Goal: Task Accomplishment & Management: Use online tool/utility

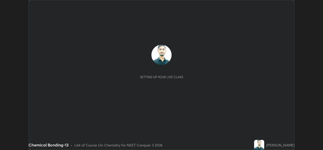
scroll to position [150, 323]
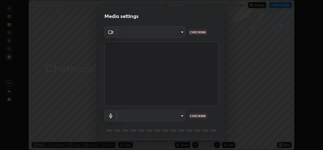
click at [179, 117] on body "Erase all Chemical Bonding-13 Recording WAS SCHEDULED TO START AT 10:00 AM Sett…" at bounding box center [161, 75] width 323 height 150
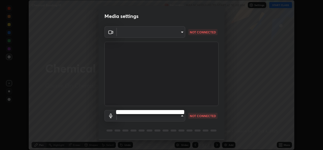
type input "8c418aeef4d3b5edea4483348ed79c6cfc111d491efea048442269b0b349be07"
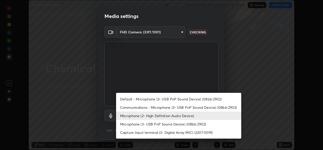
click at [176, 124] on li "Microphone (3- USB PnP Sound Device) (08bb:2902)" at bounding box center [178, 124] width 125 height 8
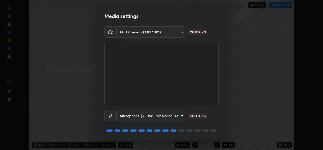
click at [177, 116] on body "Erase all Chemical Bonding-13 Recording WAS SCHEDULED TO START AT 10:00 AM Sett…" at bounding box center [161, 75] width 323 height 150
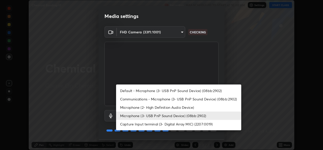
click at [177, 106] on li "Microphone (2- High Definition Audio Device)" at bounding box center [178, 107] width 125 height 8
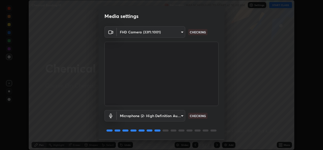
type input "edb9b2b923e2e95d4b922bc063ce739172066975ce991596ad203c88d52e4082"
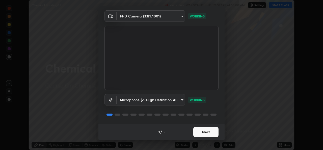
click at [213, 130] on button "Next" at bounding box center [205, 132] width 25 height 10
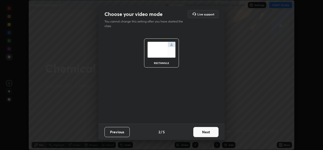
scroll to position [0, 0]
click at [210, 132] on button "Next" at bounding box center [205, 132] width 25 height 10
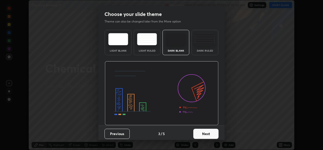
click at [210, 132] on button "Next" at bounding box center [205, 133] width 25 height 10
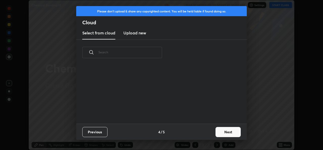
click at [220, 132] on button "Next" at bounding box center [227, 132] width 25 height 10
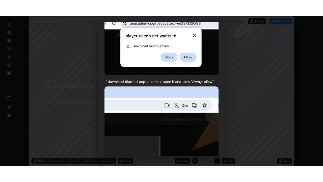
scroll to position [119, 0]
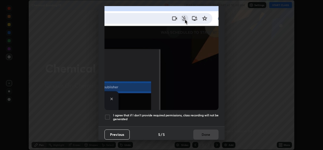
click at [200, 113] on h5 "I agree that if I don't provide required permissions, class recording will not …" at bounding box center [165, 117] width 105 height 8
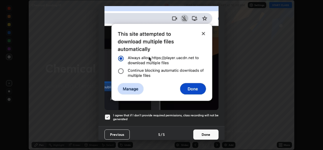
click at [204, 134] on button "Done" at bounding box center [205, 134] width 25 height 10
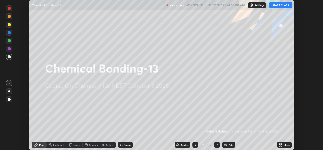
click at [281, 145] on icon at bounding box center [281, 145] width 1 height 1
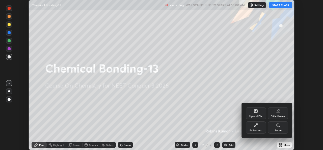
click at [256, 127] on icon at bounding box center [256, 125] width 4 height 4
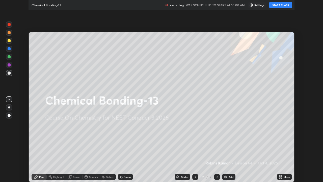
scroll to position [182, 323]
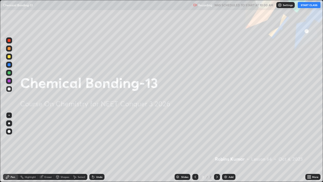
click at [306, 6] on button "START CLASS" at bounding box center [309, 5] width 23 height 6
click at [227, 149] on img at bounding box center [226, 177] width 4 height 4
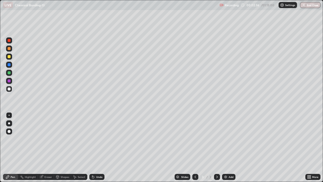
click at [227, 149] on img at bounding box center [226, 177] width 4 height 4
click at [228, 149] on div "Add" at bounding box center [228, 177] width 13 height 6
click at [227, 149] on div "Add" at bounding box center [228, 177] width 13 height 6
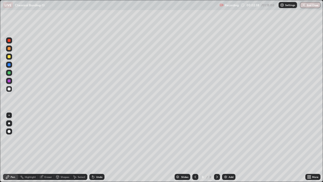
click at [227, 149] on div "Add" at bounding box center [228, 177] width 13 height 6
click at [226, 149] on img at bounding box center [226, 177] width 4 height 4
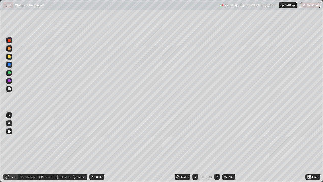
click at [195, 149] on icon at bounding box center [195, 177] width 4 height 4
click at [8, 48] on div at bounding box center [9, 48] width 3 height 3
click at [92, 149] on div "Undo" at bounding box center [96, 177] width 15 height 6
click at [97, 149] on div "Undo" at bounding box center [96, 177] width 15 height 6
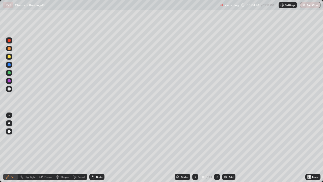
click at [97, 149] on div "Undo" at bounding box center [96, 177] width 15 height 6
click at [10, 57] on div at bounding box center [9, 56] width 3 height 3
click at [10, 41] on div at bounding box center [9, 40] width 3 height 3
click at [9, 89] on div at bounding box center [9, 88] width 3 height 3
click at [10, 73] on div at bounding box center [9, 72] width 3 height 3
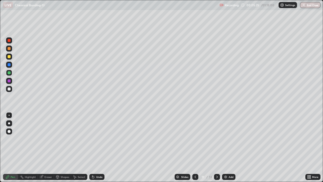
click at [92, 149] on div "Undo" at bounding box center [96, 177] width 15 height 6
click at [9, 57] on div at bounding box center [9, 56] width 3 height 3
click at [10, 40] on div at bounding box center [9, 40] width 3 height 3
click at [10, 89] on div at bounding box center [9, 88] width 3 height 3
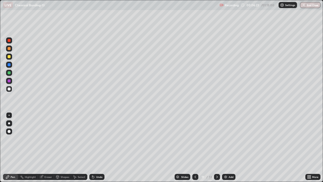
click at [9, 73] on div at bounding box center [9, 72] width 3 height 3
click at [10, 57] on div at bounding box center [9, 56] width 3 height 3
click at [10, 40] on div at bounding box center [9, 40] width 3 height 3
click at [9, 88] on div at bounding box center [9, 88] width 3 height 3
click at [10, 73] on div at bounding box center [9, 72] width 3 height 3
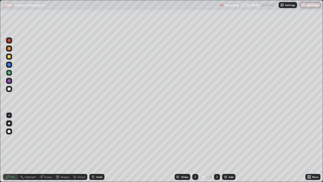
click at [9, 81] on div at bounding box center [9, 80] width 3 height 3
click at [9, 47] on div at bounding box center [9, 48] width 3 height 3
click at [12, 41] on div at bounding box center [9, 40] width 6 height 6
click at [97, 149] on div "Undo" at bounding box center [99, 176] width 6 height 3
click at [216, 149] on icon at bounding box center [217, 177] width 4 height 4
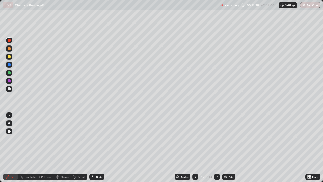
click at [9, 50] on div at bounding box center [9, 48] width 3 height 3
click at [63, 149] on div "Shapes" at bounding box center [65, 176] width 9 height 3
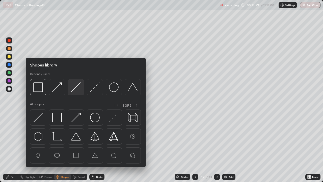
click at [74, 89] on img at bounding box center [76, 87] width 10 height 10
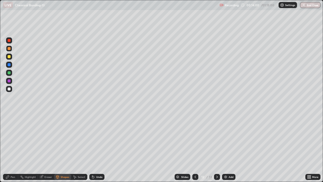
click at [10, 57] on div at bounding box center [9, 56] width 6 height 6
click at [11, 149] on div "Pen" at bounding box center [13, 176] width 5 height 3
click at [9, 73] on div at bounding box center [9, 72] width 3 height 3
click at [11, 66] on div at bounding box center [9, 65] width 6 height 6
click at [10, 73] on div at bounding box center [9, 72] width 3 height 3
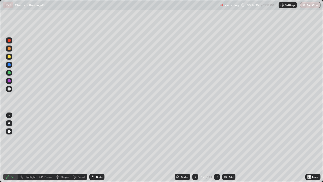
click at [12, 65] on div at bounding box center [9, 65] width 6 height 6
click at [10, 73] on div at bounding box center [9, 72] width 3 height 3
click at [10, 65] on div at bounding box center [9, 64] width 3 height 3
click at [10, 74] on div at bounding box center [9, 72] width 3 height 3
click at [10, 65] on div at bounding box center [9, 64] width 3 height 3
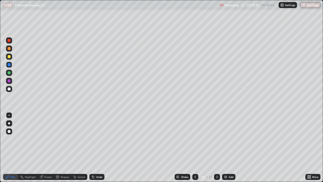
click at [10, 74] on div at bounding box center [9, 72] width 3 height 3
click at [10, 65] on div at bounding box center [9, 64] width 3 height 3
click at [8, 58] on div at bounding box center [9, 56] width 3 height 3
click at [9, 81] on div at bounding box center [9, 80] width 3 height 3
click at [195, 149] on icon at bounding box center [195, 177] width 4 height 4
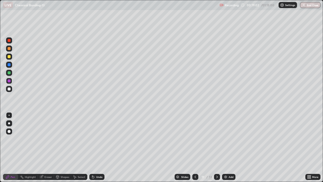
click at [195, 149] on icon at bounding box center [195, 177] width 4 height 4
click at [216, 149] on icon at bounding box center [217, 176] width 2 height 3
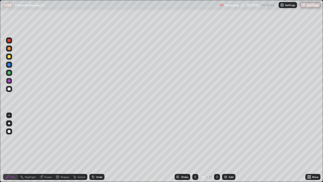
click at [217, 149] on icon at bounding box center [217, 177] width 4 height 4
click at [216, 149] on icon at bounding box center [217, 177] width 4 height 4
click at [10, 49] on div at bounding box center [9, 48] width 6 height 6
click at [9, 87] on div at bounding box center [9, 88] width 3 height 3
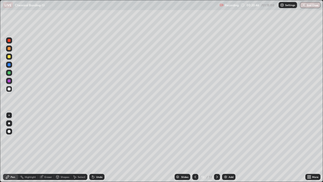
click at [8, 73] on div at bounding box center [9, 72] width 3 height 3
click at [63, 149] on div "Shapes" at bounding box center [65, 176] width 9 height 3
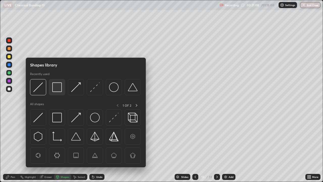
click at [55, 88] on img at bounding box center [57, 87] width 10 height 10
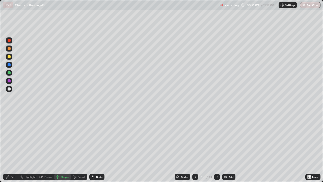
click at [8, 81] on div at bounding box center [9, 80] width 3 height 3
click at [10, 65] on div at bounding box center [9, 64] width 3 height 3
click at [94, 149] on icon at bounding box center [93, 177] width 4 height 4
click at [10, 149] on div "Pen" at bounding box center [10, 177] width 15 height 6
click at [9, 89] on div at bounding box center [9, 88] width 3 height 3
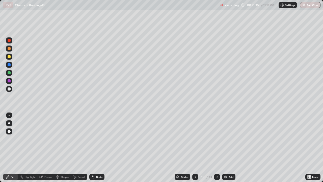
click at [9, 41] on div at bounding box center [9, 40] width 3 height 3
click at [10, 64] on div at bounding box center [9, 64] width 3 height 3
click at [10, 82] on div at bounding box center [9, 81] width 6 height 6
click at [9, 57] on div at bounding box center [9, 56] width 3 height 3
click at [10, 49] on div at bounding box center [9, 48] width 3 height 3
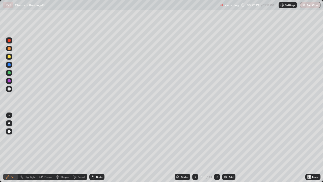
click at [10, 65] on div at bounding box center [9, 64] width 3 height 3
click at [9, 41] on div at bounding box center [9, 40] width 3 height 3
click at [10, 91] on div at bounding box center [9, 89] width 6 height 6
click at [9, 41] on div at bounding box center [9, 40] width 3 height 3
click at [225, 149] on img at bounding box center [226, 177] width 4 height 4
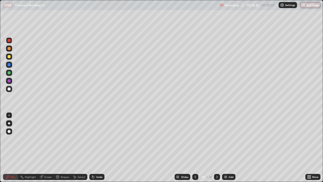
click at [9, 51] on div at bounding box center [9, 48] width 6 height 6
click at [10, 90] on div at bounding box center [9, 88] width 3 height 3
click at [9, 57] on div at bounding box center [9, 56] width 3 height 3
click at [9, 71] on div at bounding box center [9, 72] width 3 height 3
click at [8, 82] on div at bounding box center [9, 81] width 6 height 6
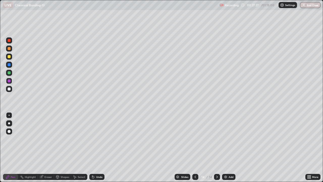
click at [9, 65] on div at bounding box center [9, 64] width 3 height 3
click at [9, 82] on div at bounding box center [9, 80] width 3 height 3
click at [8, 73] on div at bounding box center [9, 72] width 3 height 3
click at [11, 89] on div at bounding box center [9, 89] width 6 height 6
click at [10, 73] on div at bounding box center [9, 72] width 3 height 3
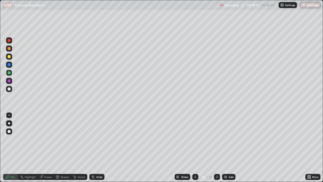
click at [10, 59] on div at bounding box center [9, 56] width 6 height 6
click at [10, 88] on div at bounding box center [9, 88] width 3 height 3
click at [9, 65] on div at bounding box center [9, 64] width 3 height 3
click at [10, 49] on div at bounding box center [9, 48] width 3 height 3
click at [9, 89] on div at bounding box center [9, 88] width 3 height 3
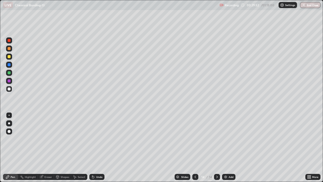
click at [9, 65] on div at bounding box center [9, 64] width 3 height 3
click at [9, 81] on div at bounding box center [9, 80] width 3 height 3
click at [10, 41] on div at bounding box center [9, 40] width 3 height 3
click at [194, 149] on div at bounding box center [195, 177] width 6 height 10
click at [216, 149] on icon at bounding box center [217, 176] width 2 height 3
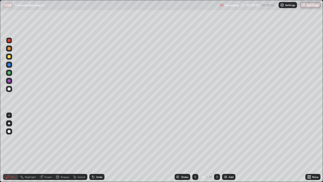
click at [9, 73] on div at bounding box center [9, 72] width 3 height 3
click at [9, 89] on div at bounding box center [9, 88] width 3 height 3
click at [50, 149] on div "Eraser" at bounding box center [48, 176] width 8 height 3
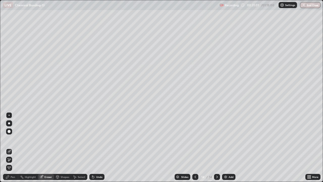
click at [14, 149] on div "Pen" at bounding box center [13, 176] width 5 height 3
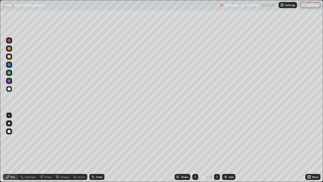
click at [10, 64] on div at bounding box center [9, 64] width 3 height 3
click at [10, 43] on div at bounding box center [9, 40] width 6 height 6
click at [11, 65] on div at bounding box center [9, 65] width 6 height 6
click at [224, 149] on img at bounding box center [226, 177] width 4 height 4
click at [11, 49] on div at bounding box center [9, 48] width 6 height 6
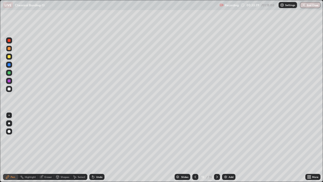
click at [62, 149] on div "Shapes" at bounding box center [65, 176] width 9 height 3
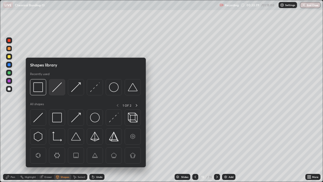
click at [56, 90] on img at bounding box center [57, 87] width 10 height 10
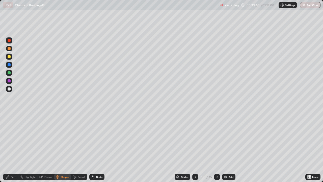
click at [10, 57] on div at bounding box center [9, 56] width 3 height 3
click at [13, 149] on div "Pen" at bounding box center [13, 176] width 5 height 3
click at [9, 74] on div at bounding box center [9, 72] width 3 height 3
click at [11, 63] on div at bounding box center [9, 65] width 6 height 6
click at [8, 80] on div at bounding box center [9, 80] width 3 height 3
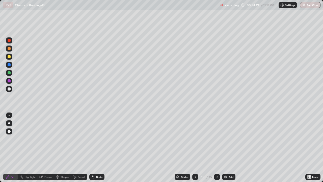
click at [8, 57] on div at bounding box center [9, 56] width 3 height 3
click at [10, 72] on div at bounding box center [9, 72] width 3 height 3
click at [10, 57] on div at bounding box center [9, 56] width 3 height 3
click at [9, 80] on div at bounding box center [9, 80] width 3 height 3
click at [9, 57] on div at bounding box center [9, 56] width 3 height 3
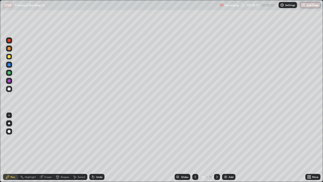
click at [11, 88] on div at bounding box center [9, 89] width 6 height 6
click at [10, 72] on div at bounding box center [9, 72] width 3 height 3
click at [12, 66] on div at bounding box center [9, 65] width 6 height 6
click at [9, 81] on div at bounding box center [9, 80] width 3 height 3
click at [9, 72] on div at bounding box center [9, 72] width 3 height 3
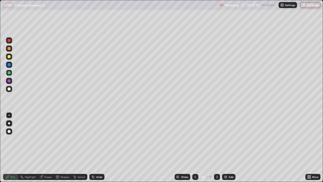
click at [10, 65] on div at bounding box center [9, 64] width 3 height 3
click at [9, 80] on div at bounding box center [9, 80] width 3 height 3
click at [10, 72] on div at bounding box center [9, 72] width 3 height 3
click at [10, 66] on div at bounding box center [9, 64] width 3 height 3
click at [10, 82] on div at bounding box center [9, 80] width 3 height 3
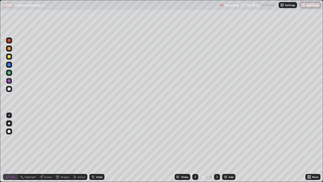
click at [101, 149] on div "Undo" at bounding box center [99, 176] width 6 height 3
click at [103, 149] on div "Undo" at bounding box center [96, 177] width 15 height 6
click at [9, 57] on div at bounding box center [9, 56] width 3 height 3
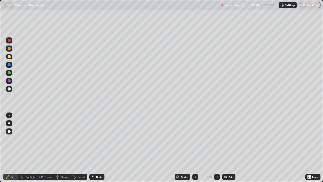
click at [224, 149] on img at bounding box center [226, 177] width 4 height 4
click at [225, 149] on img at bounding box center [226, 177] width 4 height 4
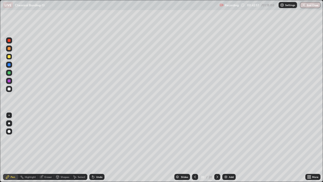
click at [194, 149] on icon at bounding box center [195, 176] width 2 height 3
click at [194, 149] on icon at bounding box center [195, 177] width 4 height 4
click at [192, 149] on div at bounding box center [195, 177] width 6 height 6
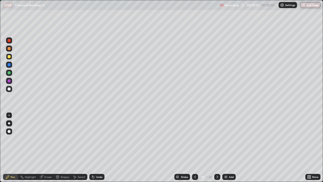
click at [217, 149] on icon at bounding box center [217, 176] width 2 height 3
click at [10, 50] on div at bounding box center [9, 48] width 6 height 6
click at [10, 89] on div at bounding box center [9, 88] width 3 height 3
click at [96, 149] on div "Undo" at bounding box center [96, 177] width 15 height 6
click at [96, 149] on div "Undo" at bounding box center [95, 177] width 17 height 10
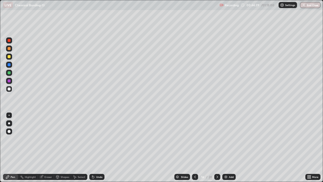
click at [94, 149] on icon at bounding box center [93, 177] width 4 height 4
click at [10, 57] on div at bounding box center [9, 56] width 3 height 3
click at [10, 74] on div at bounding box center [9, 72] width 3 height 3
click at [10, 65] on div at bounding box center [9, 64] width 3 height 3
click at [9, 80] on div at bounding box center [9, 80] width 3 height 3
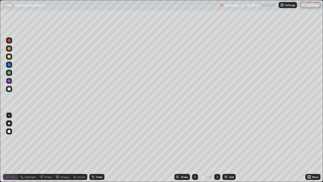
click at [9, 42] on div at bounding box center [9, 40] width 3 height 3
click at [94, 149] on div "Undo" at bounding box center [96, 177] width 15 height 6
click at [10, 80] on div at bounding box center [9, 80] width 3 height 3
click at [9, 74] on div at bounding box center [9, 72] width 3 height 3
click at [10, 90] on div at bounding box center [9, 88] width 3 height 3
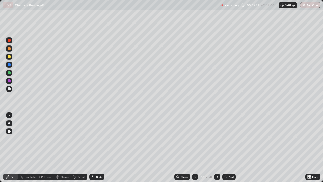
click at [10, 74] on div at bounding box center [9, 72] width 3 height 3
click at [9, 42] on div at bounding box center [9, 40] width 3 height 3
click at [65, 149] on div "Shapes" at bounding box center [65, 176] width 9 height 3
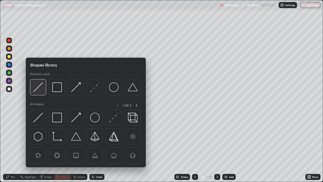
click at [38, 87] on img at bounding box center [38, 87] width 10 height 10
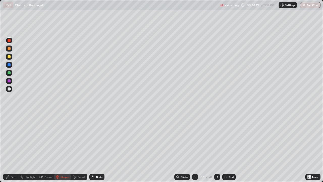
click at [7, 149] on icon at bounding box center [7, 176] width 3 height 3
click at [11, 49] on div at bounding box center [9, 48] width 6 height 6
click at [9, 89] on div at bounding box center [9, 88] width 3 height 3
click at [10, 72] on div at bounding box center [9, 72] width 3 height 3
click at [9, 65] on div at bounding box center [9, 64] width 3 height 3
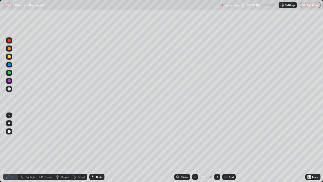
click at [10, 80] on div at bounding box center [9, 80] width 3 height 3
click at [9, 57] on div at bounding box center [9, 56] width 3 height 3
click at [10, 40] on div at bounding box center [9, 40] width 3 height 3
click at [9, 82] on div at bounding box center [9, 80] width 3 height 3
click at [9, 41] on div at bounding box center [9, 40] width 3 height 3
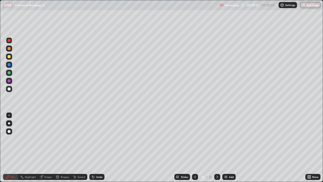
click at [10, 89] on div at bounding box center [9, 88] width 3 height 3
click at [31, 149] on div "Highlight" at bounding box center [30, 176] width 11 height 3
click at [10, 80] on div at bounding box center [9, 80] width 3 height 3
click at [9, 56] on div at bounding box center [9, 56] width 3 height 3
click at [194, 149] on icon at bounding box center [195, 177] width 4 height 4
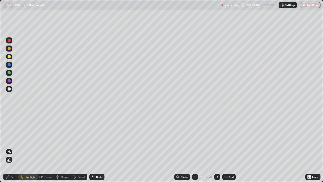
click at [193, 149] on icon at bounding box center [195, 177] width 4 height 4
click at [195, 149] on div at bounding box center [195, 177] width 6 height 6
click at [194, 149] on icon at bounding box center [195, 177] width 4 height 4
click at [216, 149] on icon at bounding box center [217, 177] width 4 height 4
click at [215, 149] on icon at bounding box center [217, 177] width 4 height 4
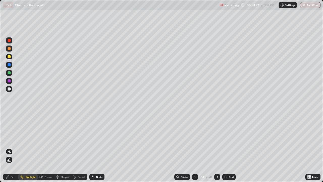
click at [216, 149] on icon at bounding box center [217, 177] width 4 height 4
click at [217, 149] on icon at bounding box center [217, 177] width 4 height 4
click at [12, 149] on div "Pen" at bounding box center [10, 177] width 15 height 6
click at [8, 65] on div at bounding box center [9, 64] width 3 height 3
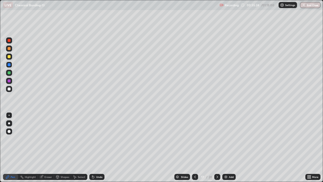
click at [9, 73] on div at bounding box center [9, 72] width 3 height 3
click at [8, 81] on div at bounding box center [9, 80] width 3 height 3
click at [9, 89] on div at bounding box center [9, 88] width 3 height 3
click at [9, 49] on div at bounding box center [9, 48] width 3 height 3
click at [9, 81] on div at bounding box center [9, 80] width 3 height 3
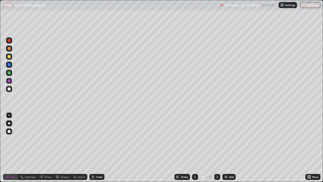
click at [7, 89] on div at bounding box center [9, 89] width 6 height 6
click at [92, 149] on icon at bounding box center [92, 175] width 1 height 1
click at [9, 73] on div at bounding box center [9, 72] width 3 height 3
click at [9, 58] on div at bounding box center [9, 56] width 3 height 3
click at [8, 41] on div at bounding box center [9, 40] width 3 height 3
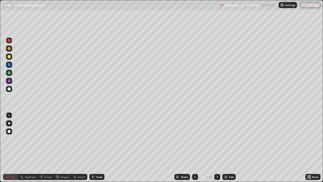
click at [8, 74] on div at bounding box center [9, 72] width 3 height 3
click at [10, 79] on div at bounding box center [9, 80] width 3 height 3
click at [47, 149] on div "Eraser" at bounding box center [48, 176] width 8 height 3
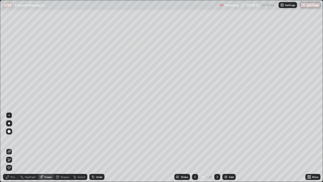
click at [8, 149] on icon at bounding box center [8, 158] width 1 height 1
click at [10, 149] on div "Pen" at bounding box center [10, 177] width 15 height 6
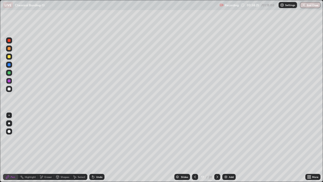
click at [8, 81] on div at bounding box center [9, 80] width 3 height 3
click at [8, 40] on div at bounding box center [9, 40] width 3 height 3
click at [10, 57] on div at bounding box center [9, 56] width 3 height 3
click at [9, 65] on div at bounding box center [9, 64] width 3 height 3
click at [9, 41] on div at bounding box center [9, 40] width 3 height 3
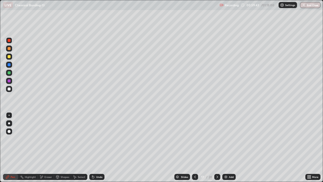
click at [9, 81] on div at bounding box center [9, 80] width 3 height 3
click at [11, 57] on div at bounding box center [9, 56] width 6 height 6
click at [10, 42] on div at bounding box center [9, 40] width 3 height 3
click at [12, 80] on div at bounding box center [9, 81] width 6 height 6
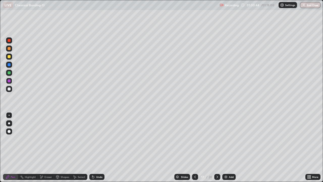
click at [12, 55] on div at bounding box center [9, 56] width 6 height 6
click at [217, 149] on div at bounding box center [217, 177] width 6 height 6
click at [9, 40] on div at bounding box center [9, 40] width 3 height 3
click at [9, 49] on div at bounding box center [9, 48] width 3 height 3
click at [9, 57] on div at bounding box center [9, 56] width 3 height 3
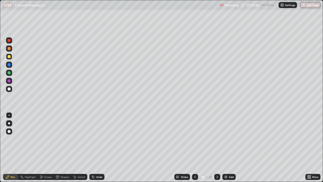
click at [10, 80] on div at bounding box center [9, 80] width 3 height 3
click at [10, 41] on div at bounding box center [9, 40] width 3 height 3
click at [10, 73] on div at bounding box center [9, 72] width 3 height 3
click at [9, 81] on div at bounding box center [9, 80] width 3 height 3
click at [10, 57] on div at bounding box center [9, 56] width 3 height 3
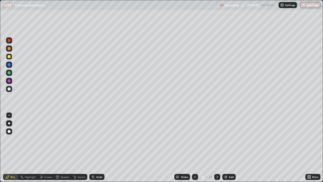
click at [9, 41] on div at bounding box center [9, 40] width 3 height 3
click at [11, 80] on div at bounding box center [9, 81] width 6 height 6
click at [12, 58] on div at bounding box center [9, 56] width 6 height 6
click at [9, 89] on div at bounding box center [9, 88] width 3 height 3
click at [217, 149] on icon at bounding box center [217, 177] width 4 height 4
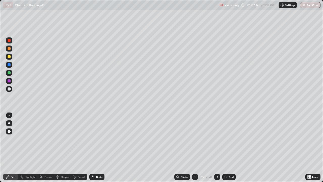
click at [11, 73] on div at bounding box center [9, 73] width 6 height 6
click at [194, 149] on icon at bounding box center [195, 177] width 4 height 4
click at [217, 149] on icon at bounding box center [217, 177] width 4 height 4
click at [61, 149] on div "Shapes" at bounding box center [65, 176] width 9 height 3
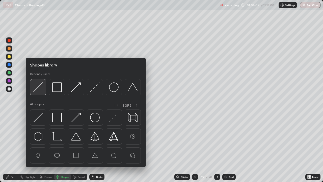
click at [37, 89] on img at bounding box center [38, 87] width 10 height 10
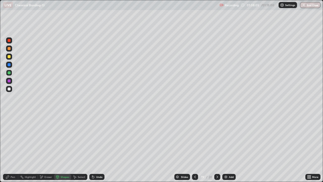
click at [9, 57] on div at bounding box center [9, 56] width 3 height 3
click at [8, 149] on icon at bounding box center [8, 177] width 4 height 4
click at [9, 89] on div at bounding box center [9, 88] width 3 height 3
click at [9, 79] on div at bounding box center [9, 80] width 3 height 3
click at [9, 40] on div at bounding box center [9, 40] width 3 height 3
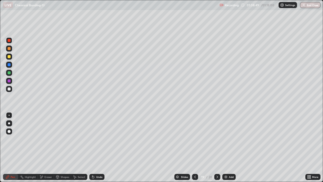
click at [10, 80] on div at bounding box center [9, 80] width 3 height 3
click at [9, 73] on div at bounding box center [9, 72] width 3 height 3
click at [9, 41] on div at bounding box center [9, 40] width 3 height 3
click at [9, 57] on div at bounding box center [9, 56] width 3 height 3
click at [10, 81] on div at bounding box center [9, 80] width 3 height 3
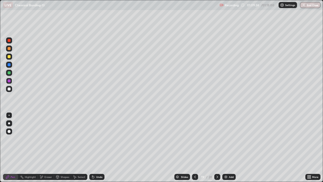
click at [93, 149] on div "Undo" at bounding box center [96, 177] width 15 height 6
click at [92, 149] on icon at bounding box center [93, 177] width 2 height 2
click at [95, 149] on div "Undo" at bounding box center [96, 177] width 15 height 6
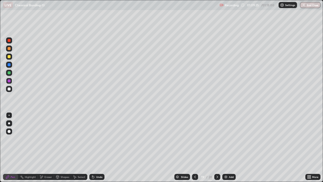
click at [95, 149] on div "Undo" at bounding box center [96, 177] width 15 height 6
click at [9, 72] on div at bounding box center [9, 72] width 3 height 3
click at [8, 81] on div at bounding box center [9, 80] width 3 height 3
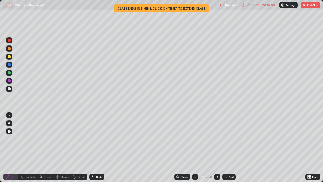
click at [9, 49] on div at bounding box center [9, 48] width 3 height 3
click at [9, 59] on div at bounding box center [9, 56] width 6 height 6
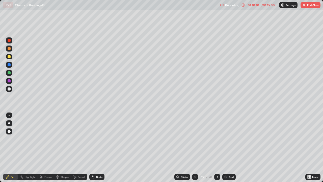
click at [9, 81] on div at bounding box center [9, 80] width 3 height 3
click at [11, 73] on div at bounding box center [9, 73] width 6 height 6
click at [9, 81] on div at bounding box center [9, 80] width 3 height 3
click at [10, 57] on div at bounding box center [9, 56] width 3 height 3
click at [12, 41] on div at bounding box center [9, 40] width 6 height 6
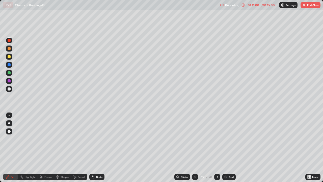
click at [11, 56] on div at bounding box center [9, 56] width 6 height 6
click at [9, 73] on div at bounding box center [9, 72] width 3 height 3
click at [12, 64] on div at bounding box center [9, 65] width 6 height 6
click at [10, 40] on div at bounding box center [9, 40] width 3 height 3
click at [9, 57] on div at bounding box center [9, 56] width 3 height 3
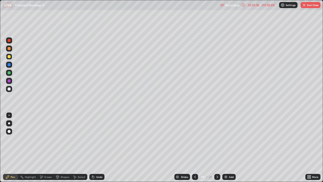
click at [309, 7] on button "End Class" at bounding box center [310, 5] width 20 height 6
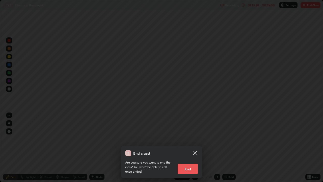
click at [231, 122] on div "End class? Are you sure you want to end the class? You won’t be able to edit on…" at bounding box center [161, 91] width 323 height 182
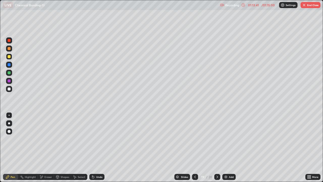
click at [306, 6] on button "End Class" at bounding box center [310, 5] width 20 height 6
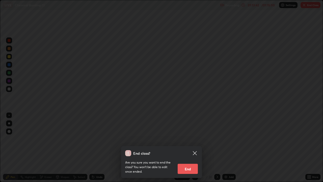
click at [192, 149] on button "End" at bounding box center [188, 168] width 20 height 10
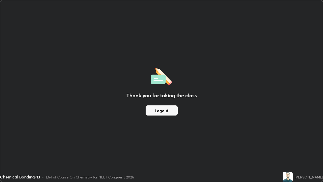
click at [170, 109] on button "Logout" at bounding box center [162, 110] width 32 height 10
